Goal: Information Seeking & Learning: Learn about a topic

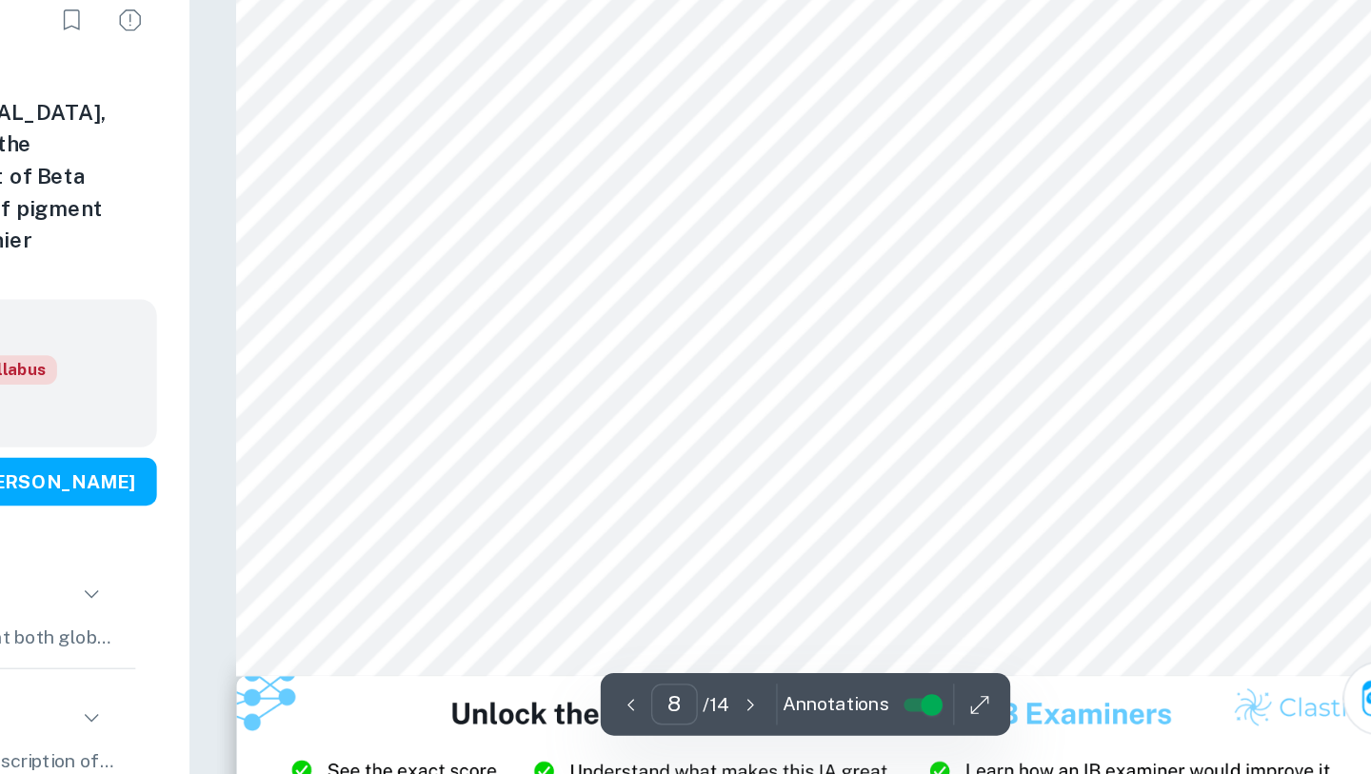
scroll to position [8168, 0]
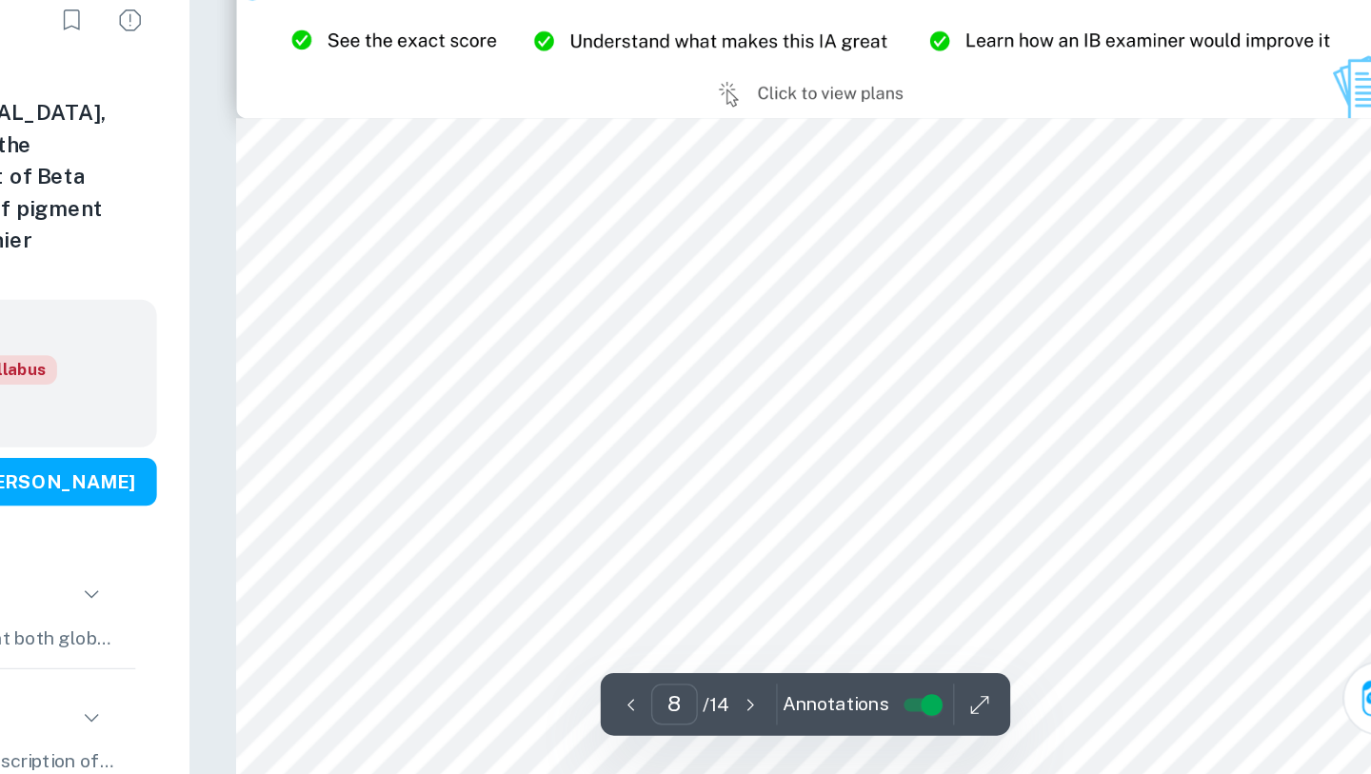
type input "9"
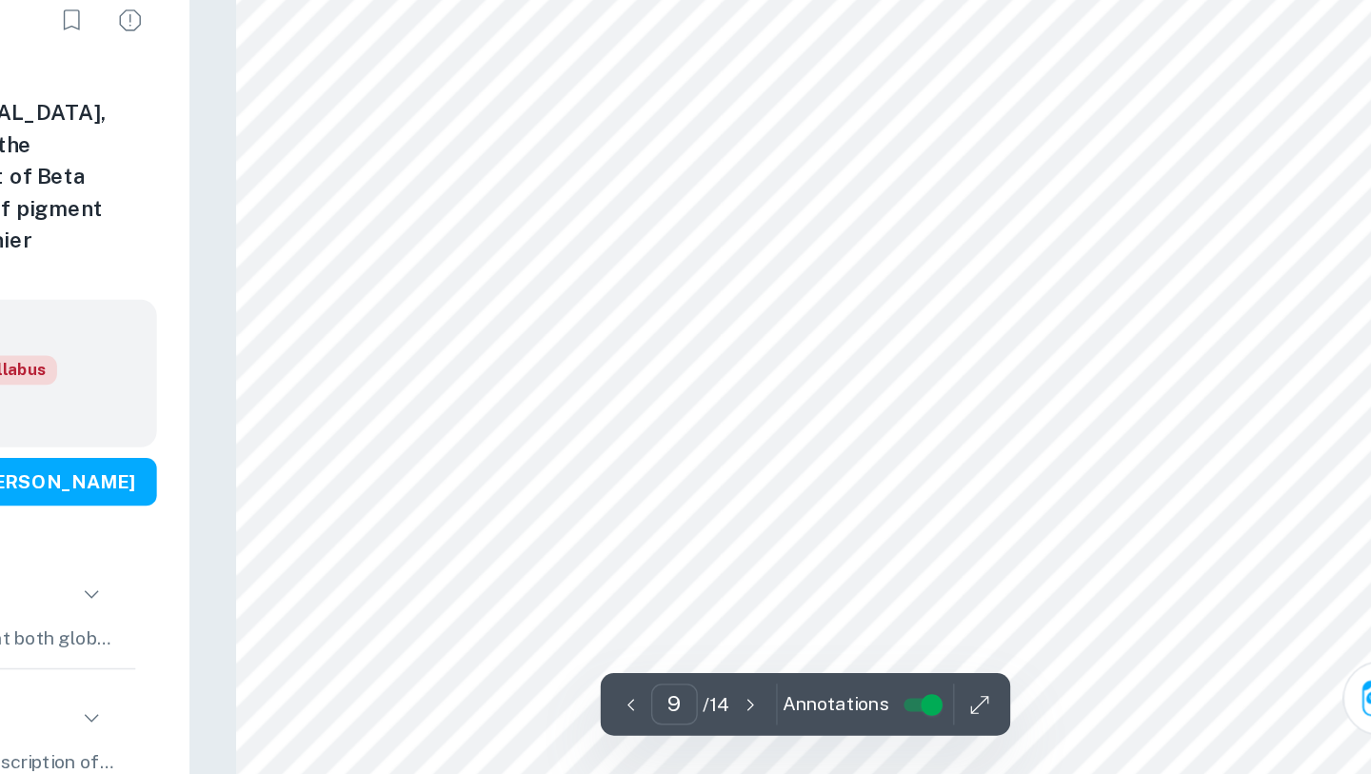
scroll to position [9022, 0]
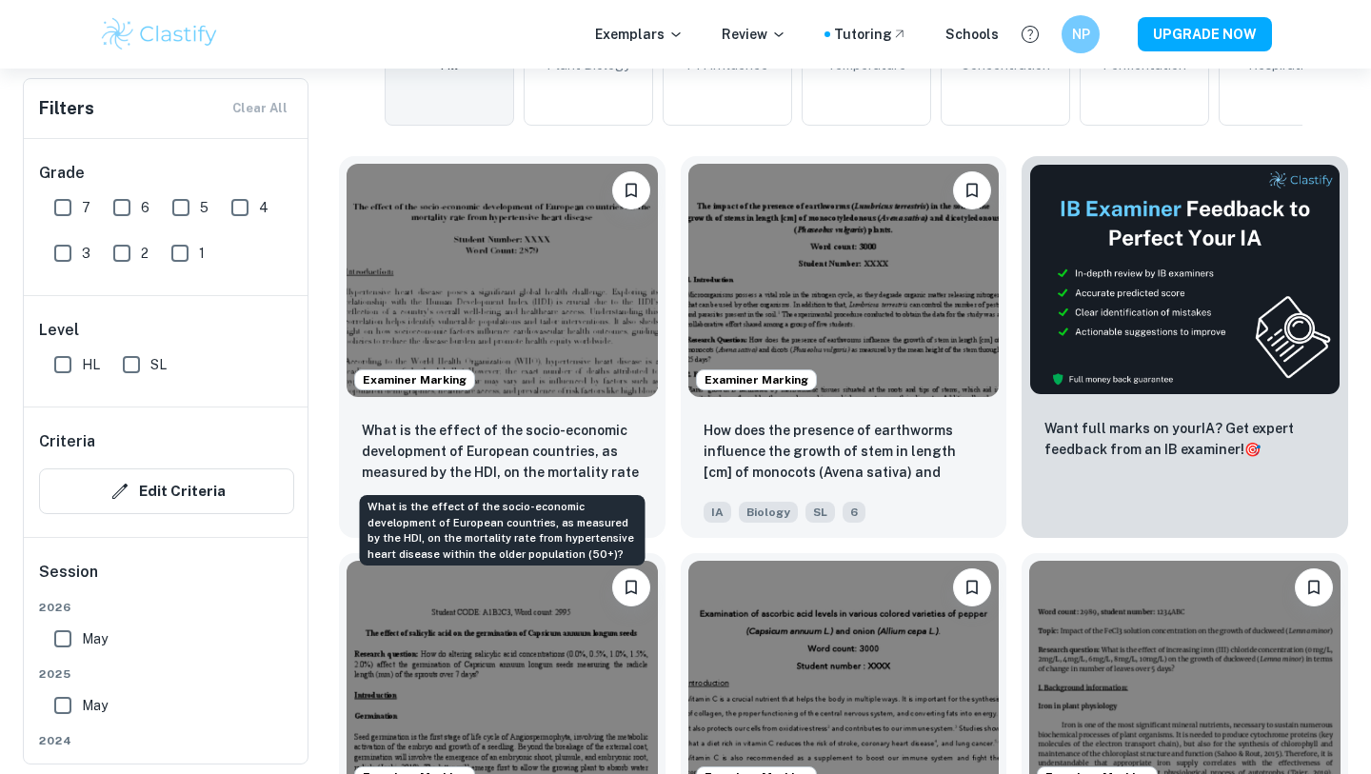
scroll to position [545, 0]
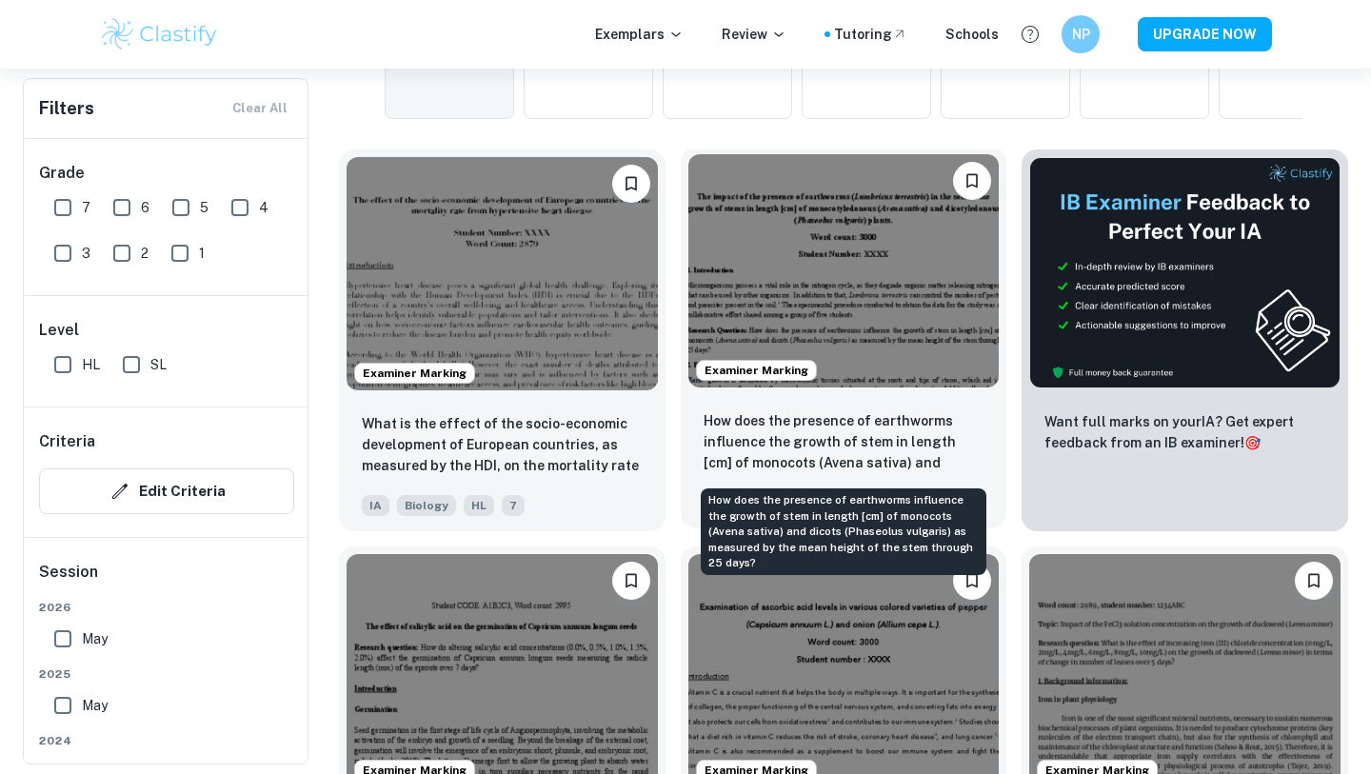
click at [867, 422] on days?"] "How does the presence of earthworms influence the growth of stem in length [cm]…" at bounding box center [843, 442] width 281 height 65
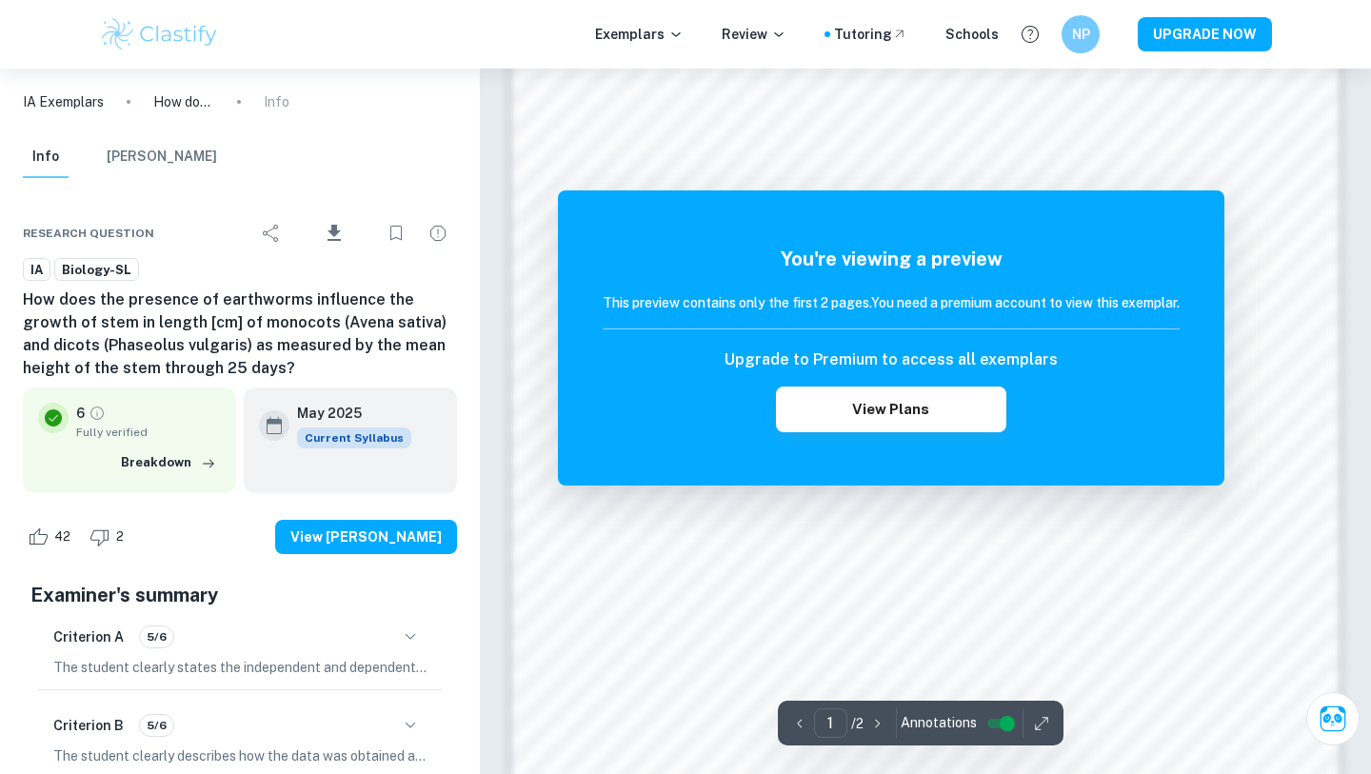
scroll to position [1593, 0]
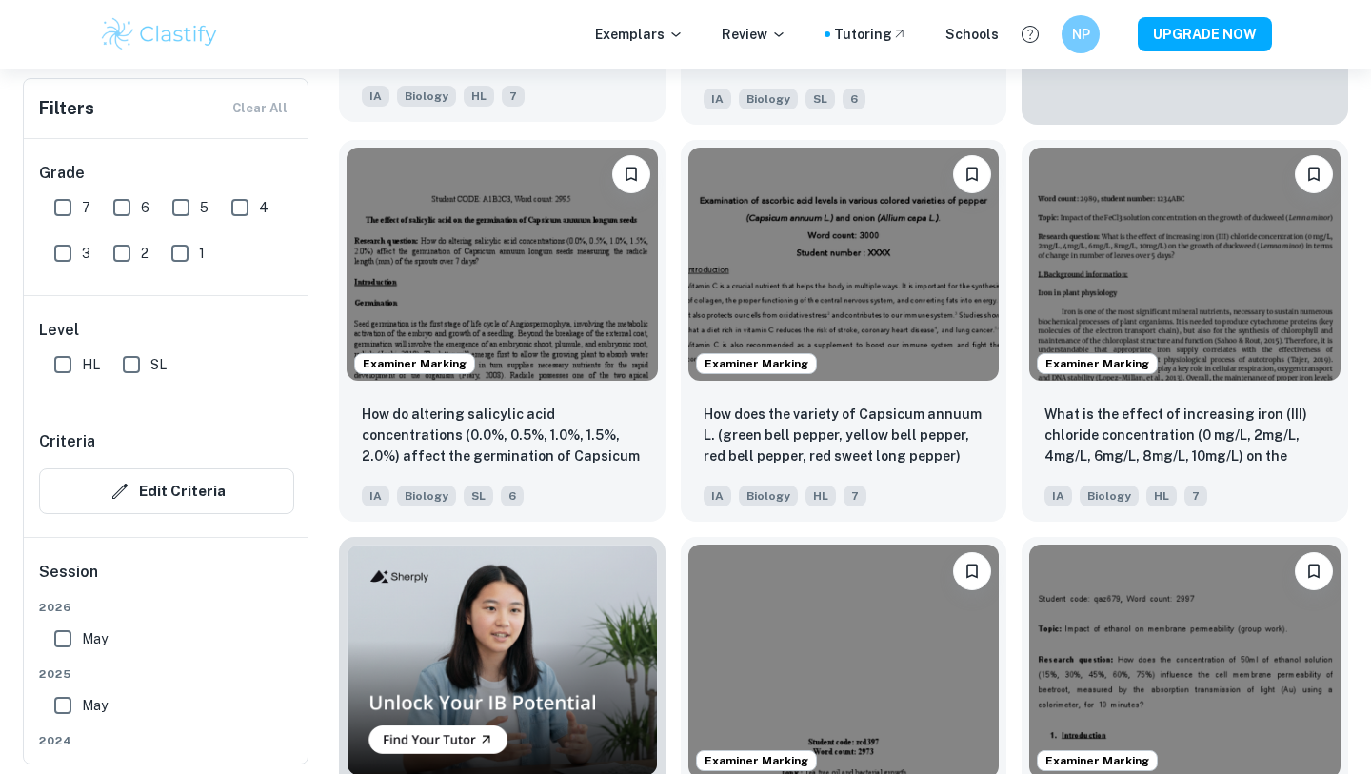
scroll to position [974, 0]
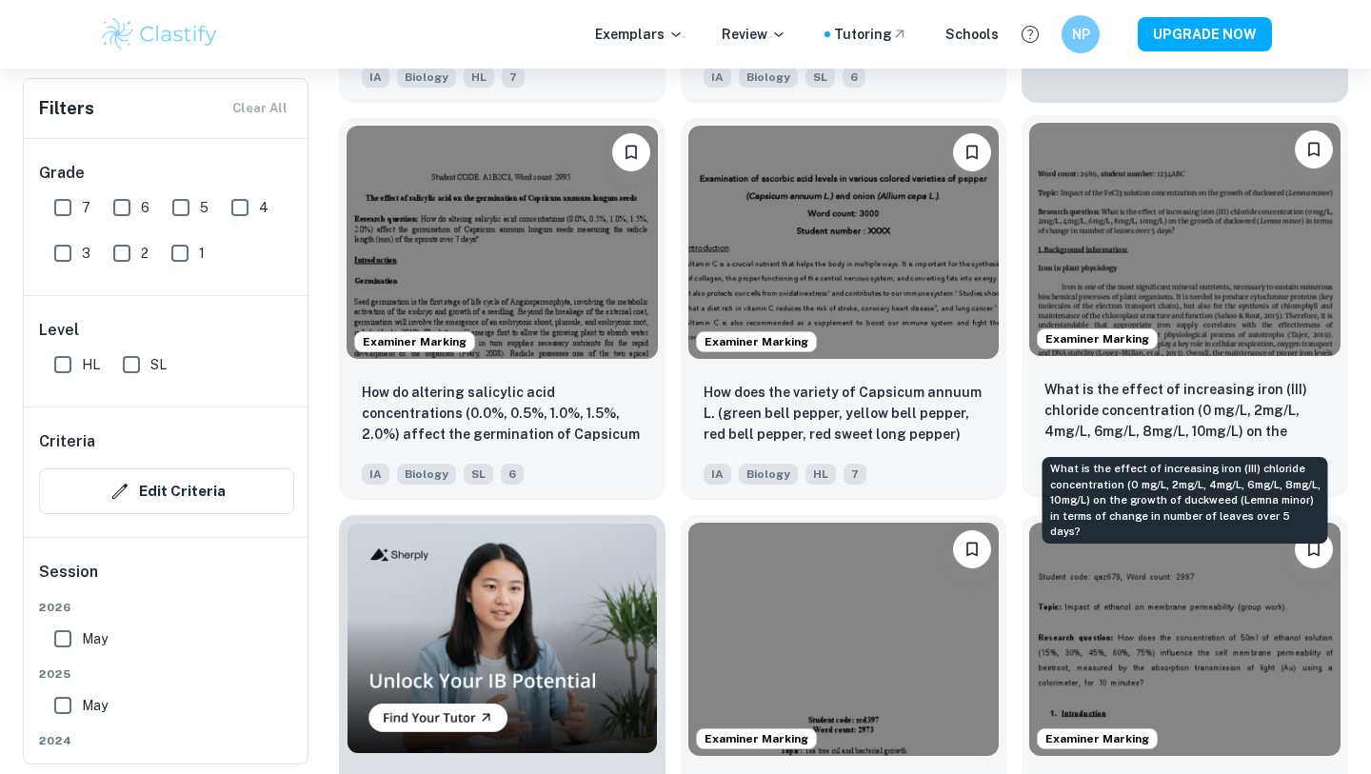
click at [1119, 422] on p "What is the effect of increasing iron (III) chloride concentration (0 mg/L, 2mg…" at bounding box center [1184, 411] width 281 height 65
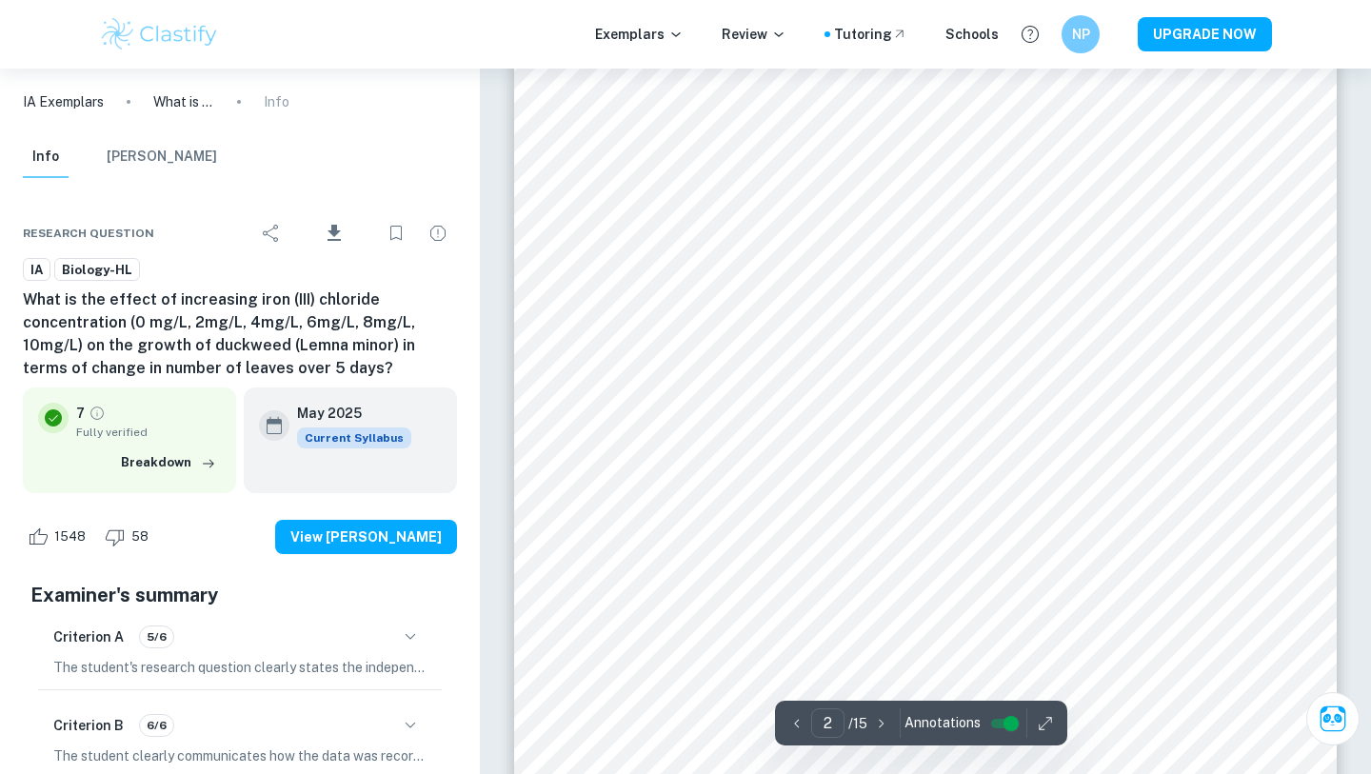
scroll to position [1449, 0]
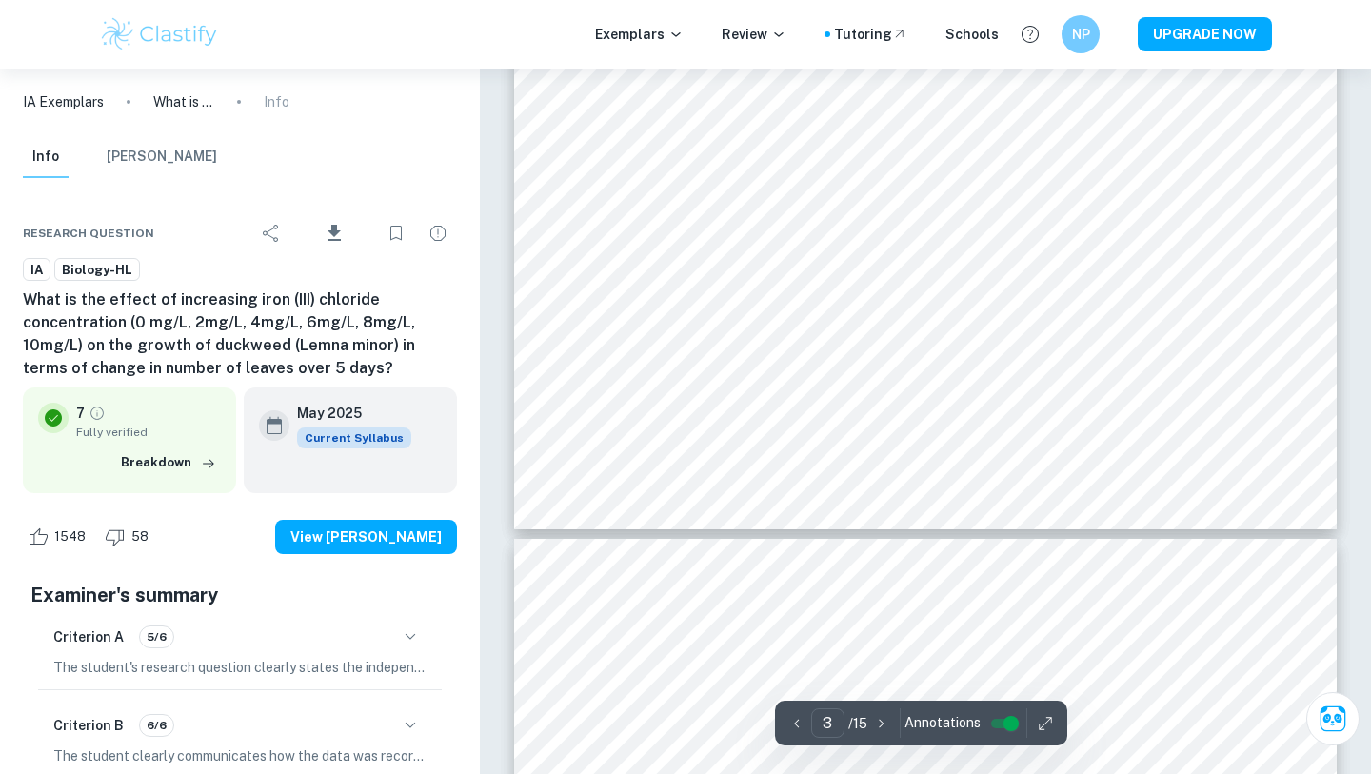
type input "4"
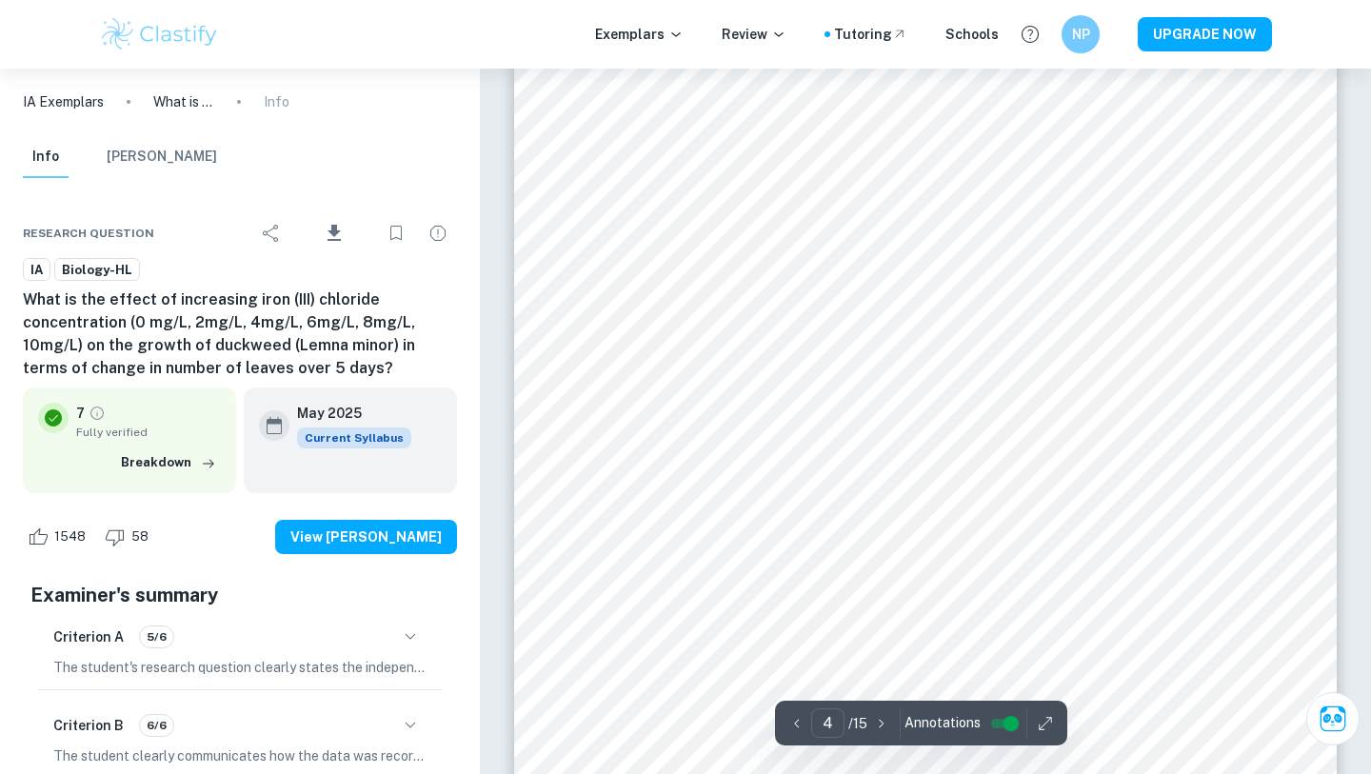
scroll to position [3847, 0]
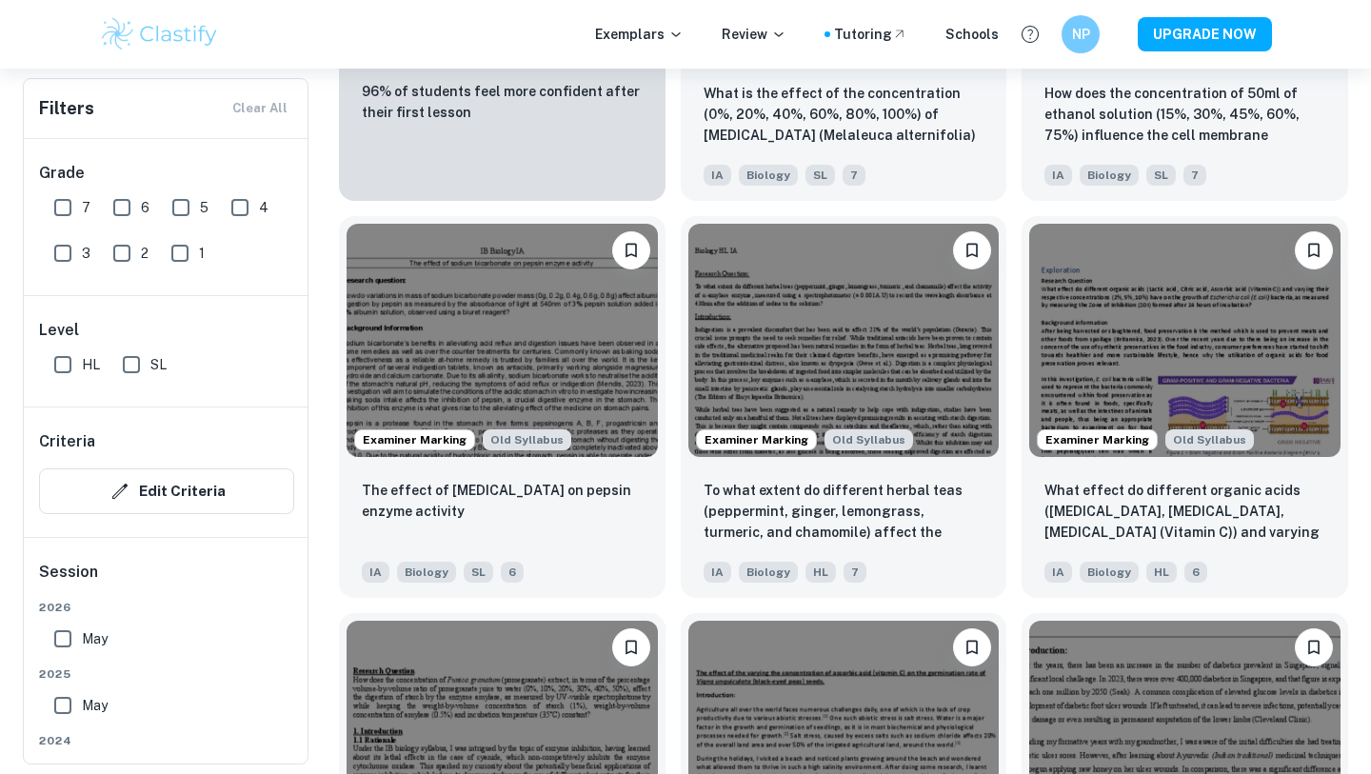
scroll to position [1707, 0]
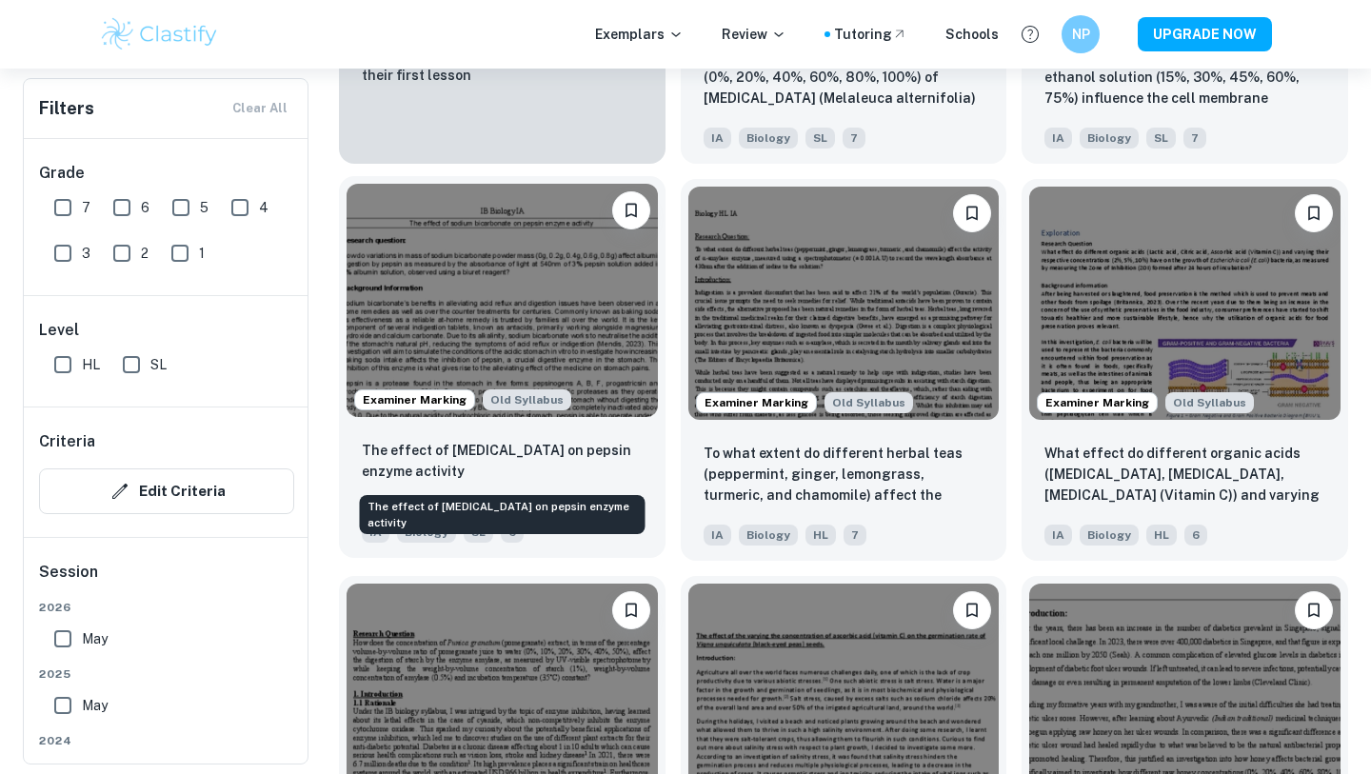
click at [416, 465] on p "The effect of [MEDICAL_DATA] on pepsin enzyme activity" at bounding box center [502, 461] width 281 height 42
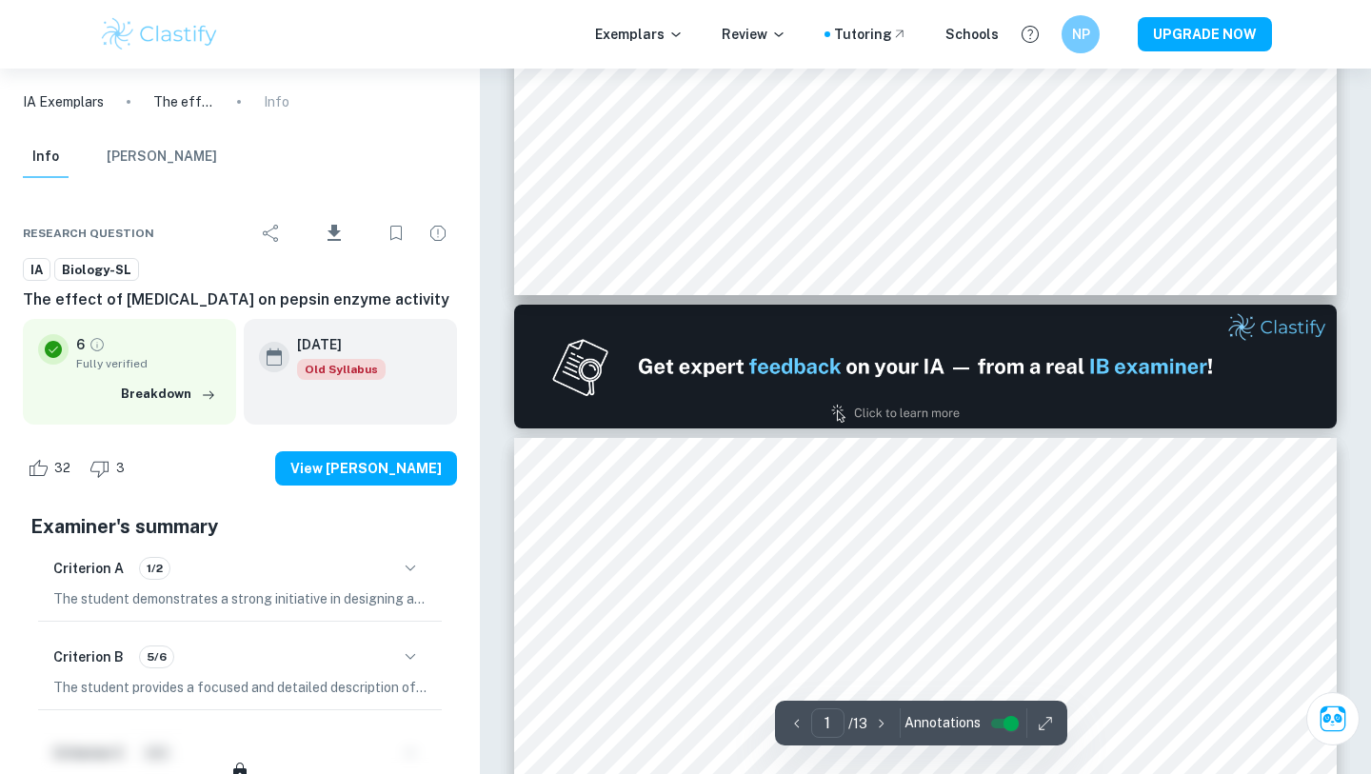
type input "2"
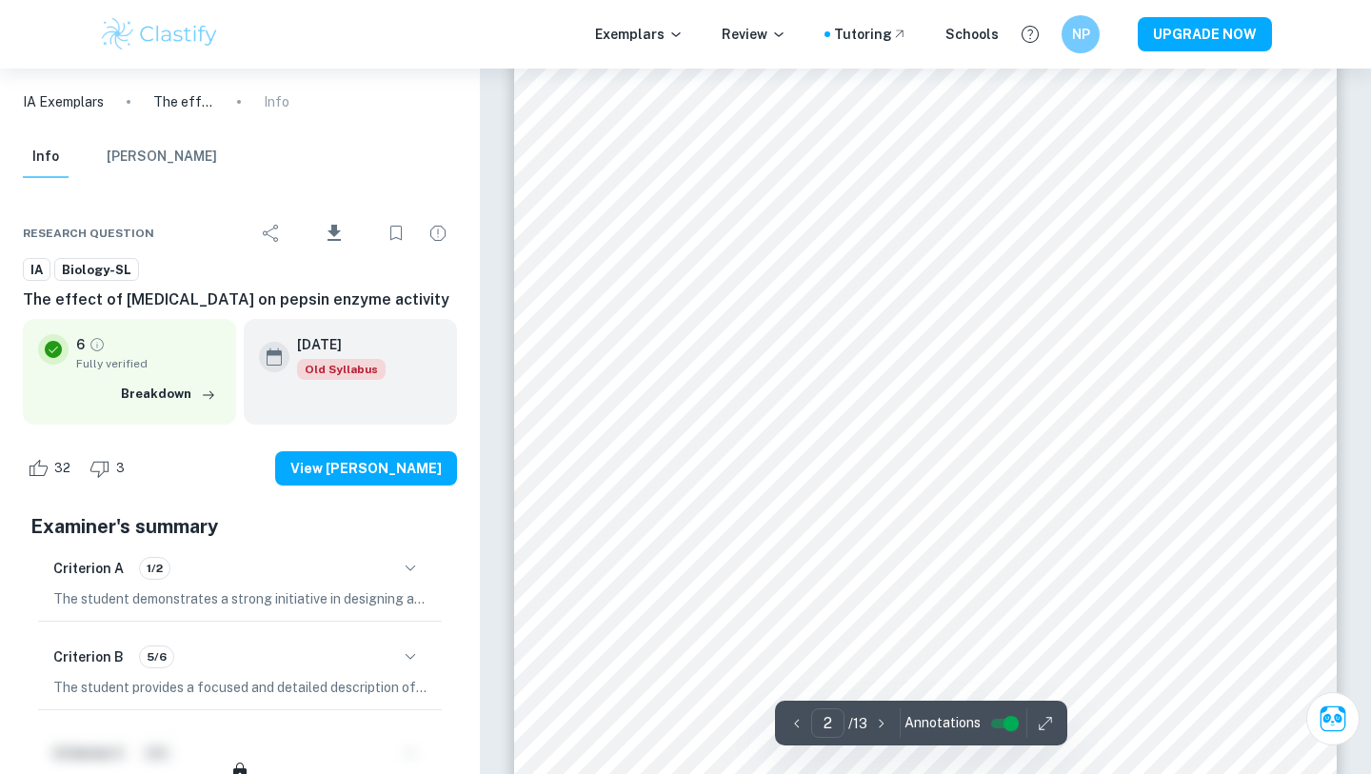
scroll to position [1435, 0]
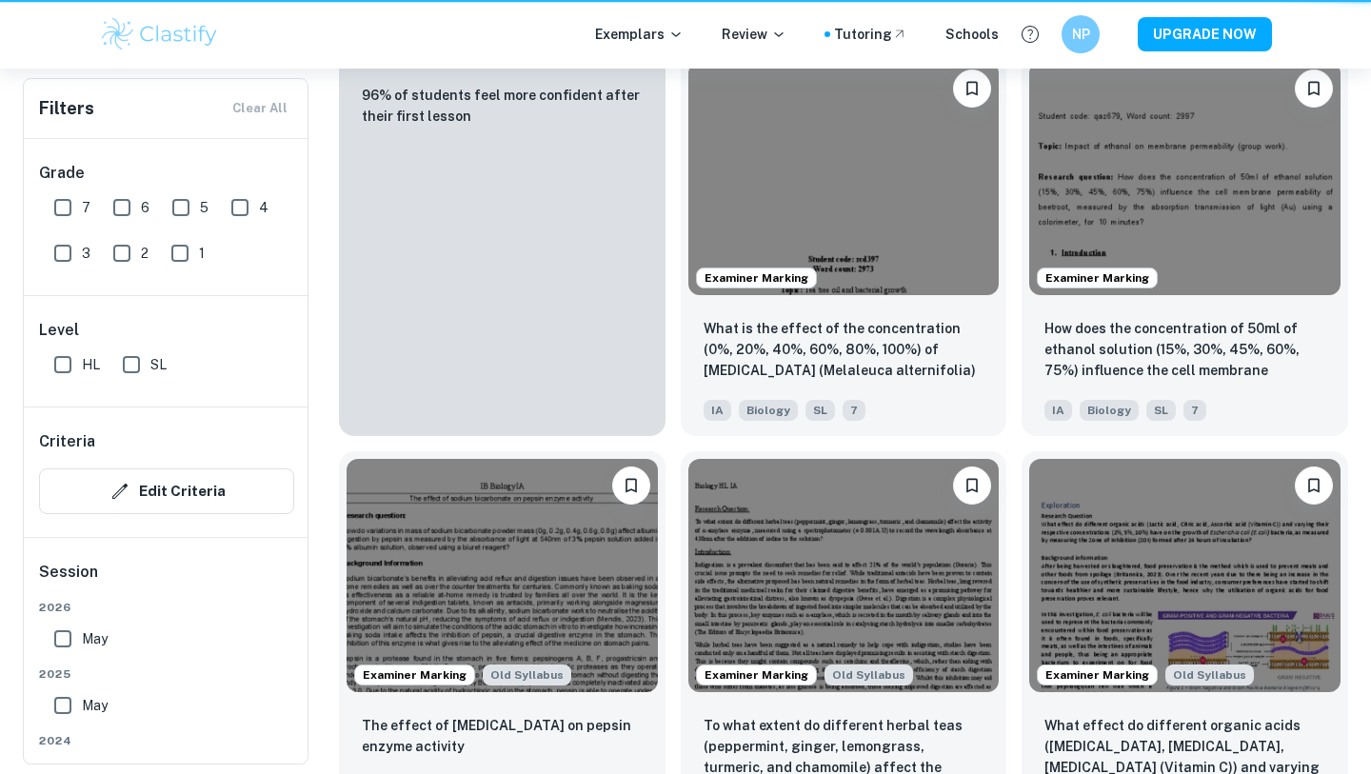
scroll to position [1707, 0]
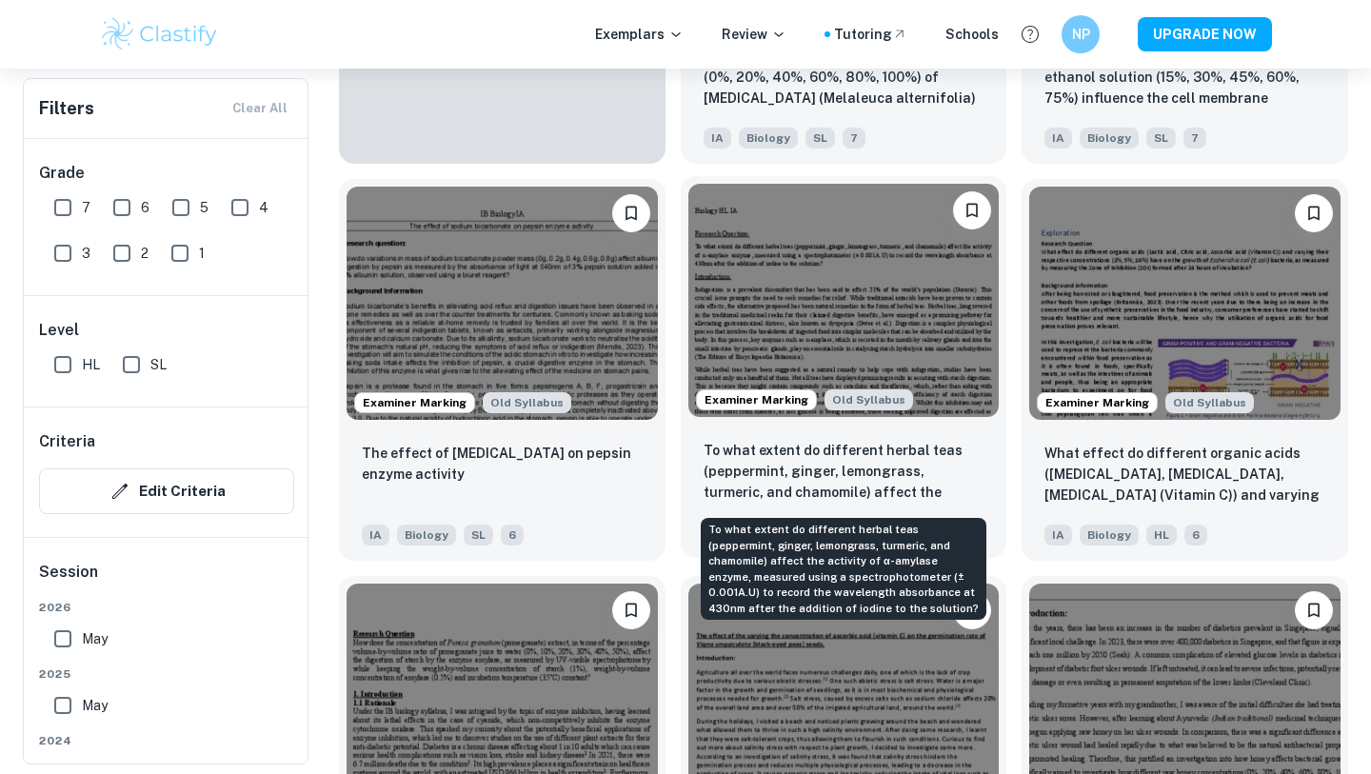
click at [854, 464] on p "To what extent do different herbal teas (peppermint, ginger, lemongrass, turmer…" at bounding box center [843, 472] width 281 height 65
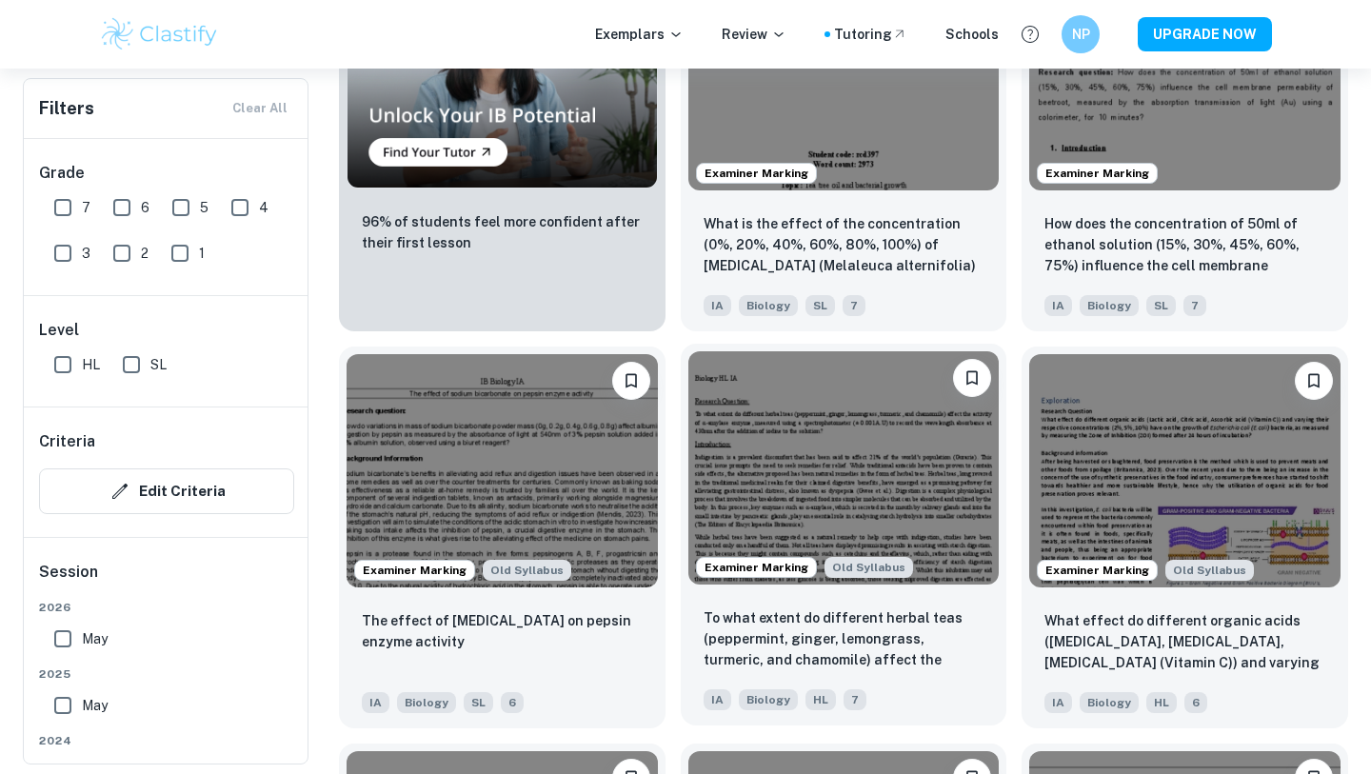
scroll to position [1545, 0]
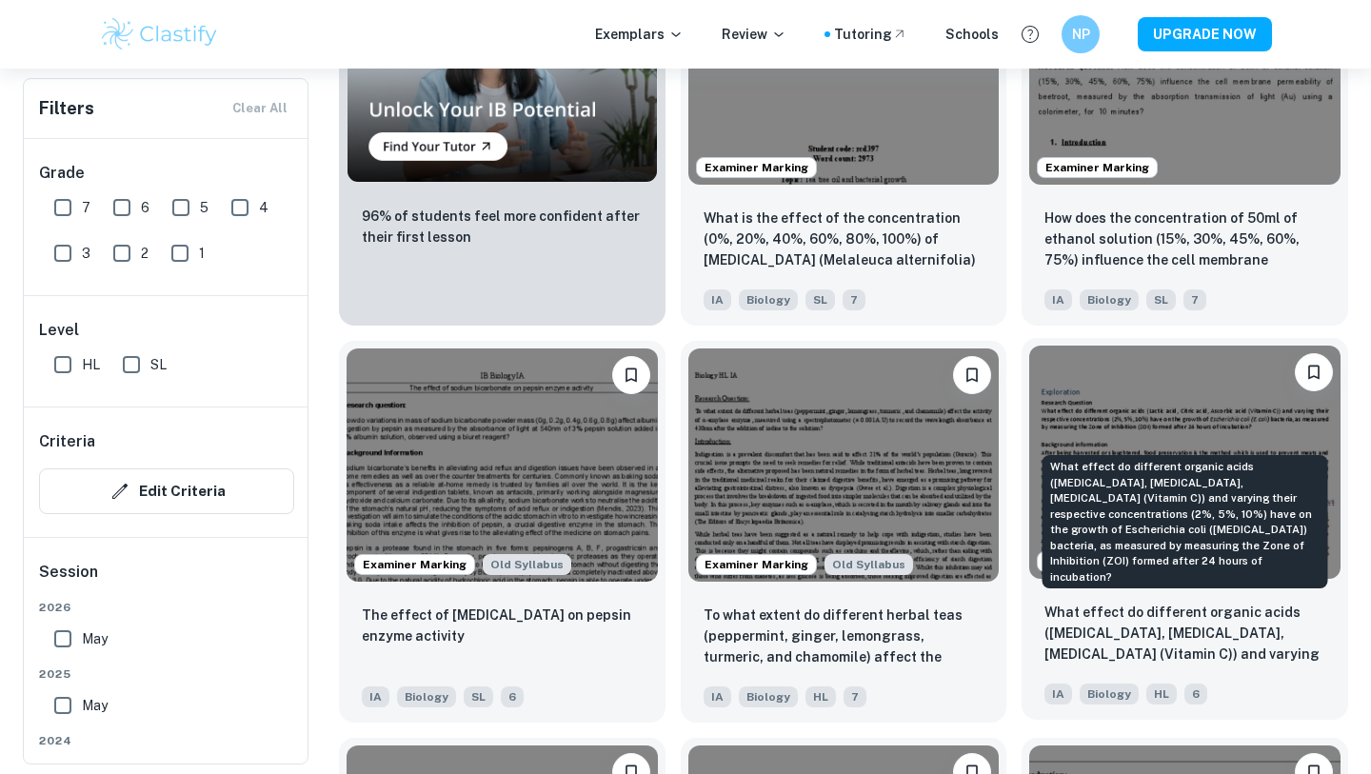
click at [1163, 646] on p "What effect do different organic acids ([MEDICAL_DATA], [MEDICAL_DATA], [MEDICA…" at bounding box center [1184, 634] width 281 height 65
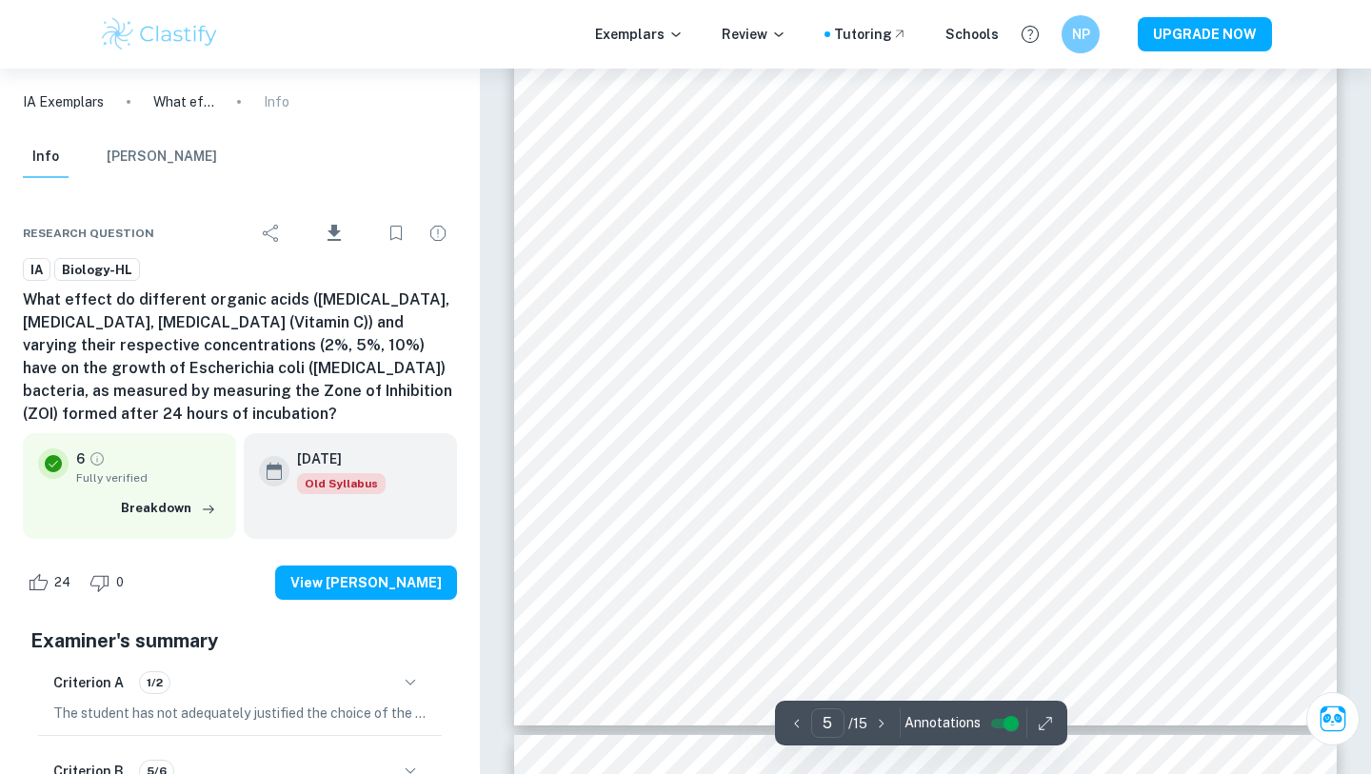
scroll to position [5010, 0]
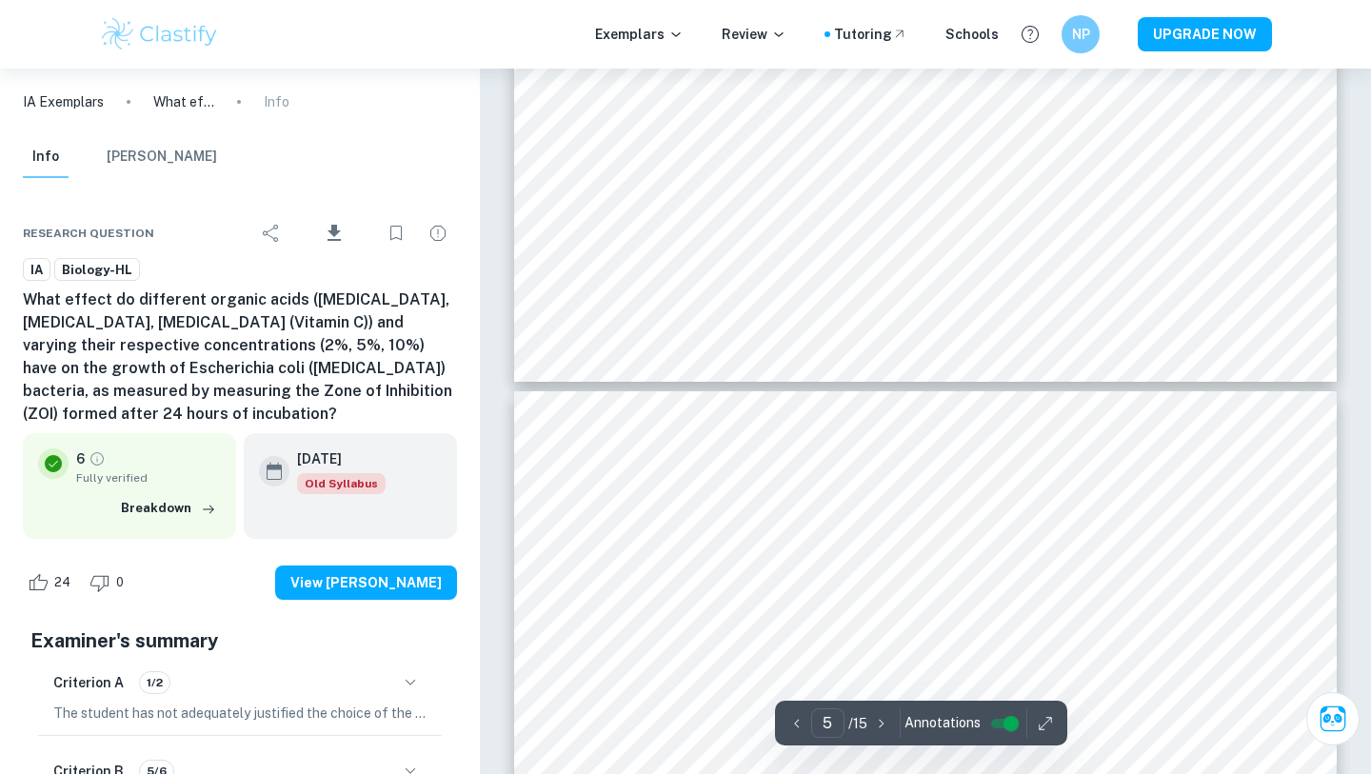
type input "6"
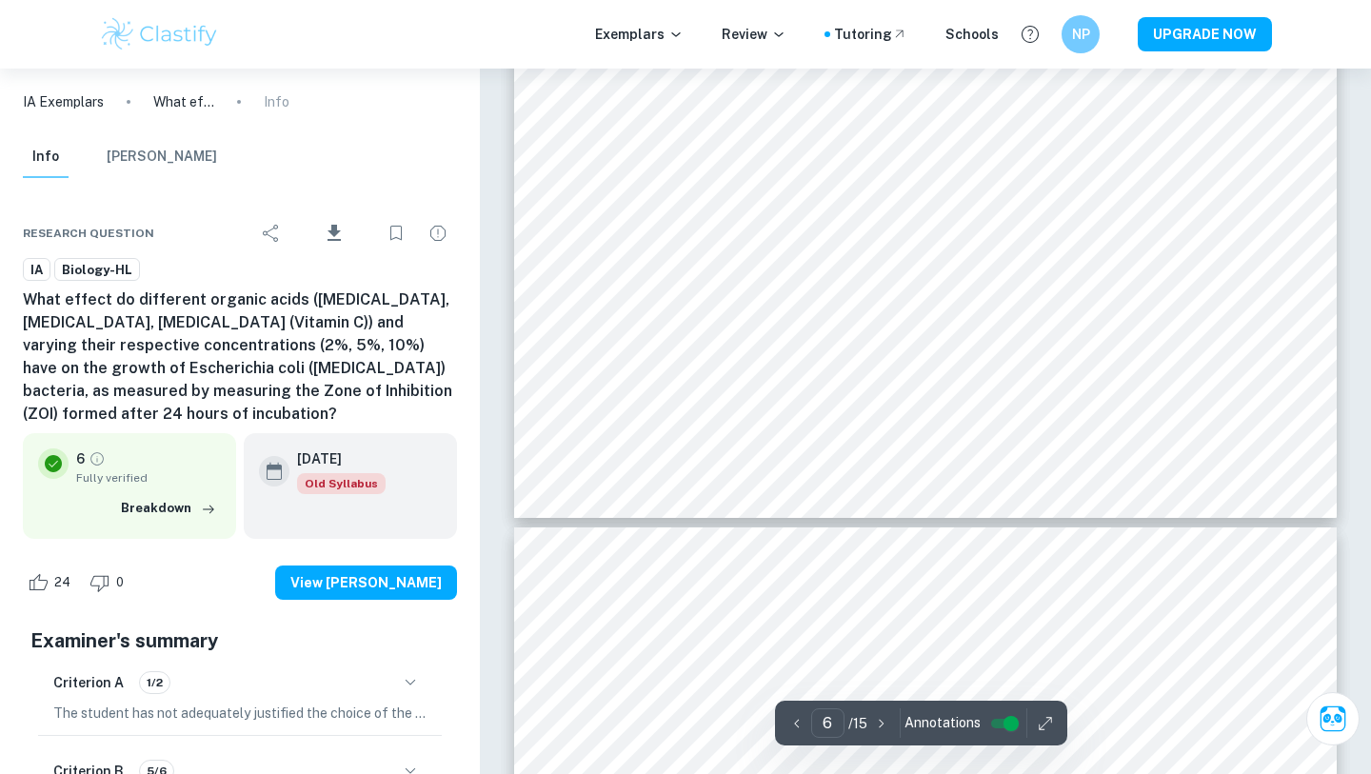
scroll to position [6306, 0]
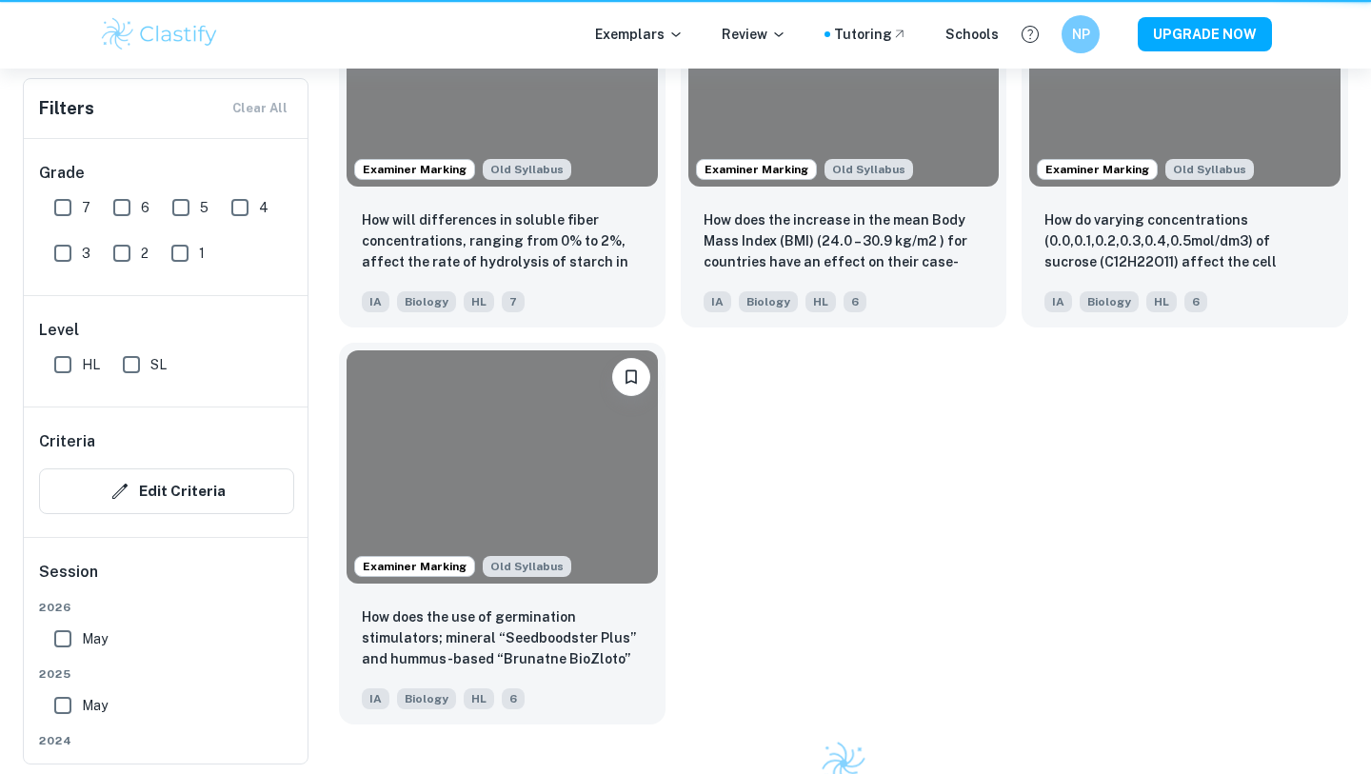
scroll to position [1776, 0]
